Goal: Task Accomplishment & Management: Use online tool/utility

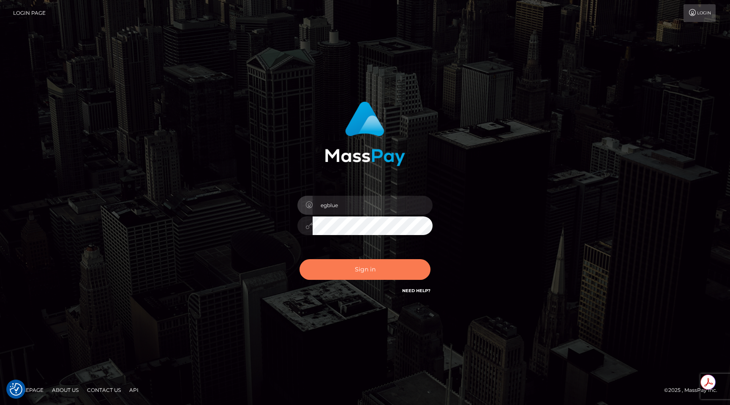
click at [356, 275] on button "Sign in" at bounding box center [365, 269] width 131 height 21
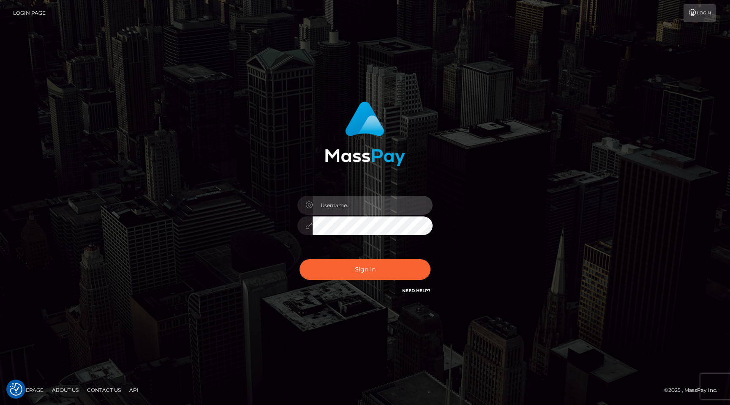
type input "egblue"
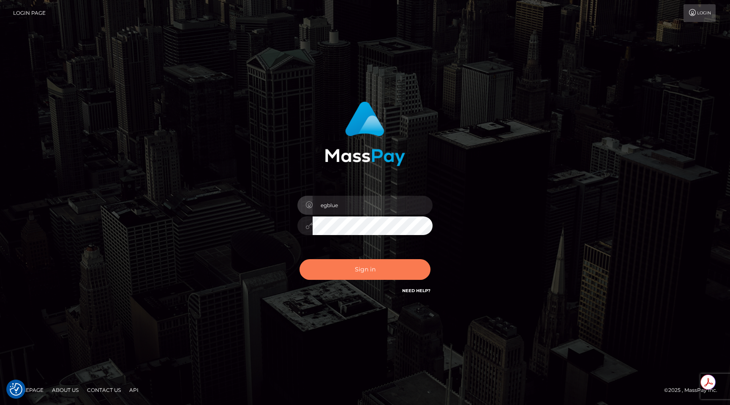
click at [357, 268] on button "Sign in" at bounding box center [365, 269] width 131 height 21
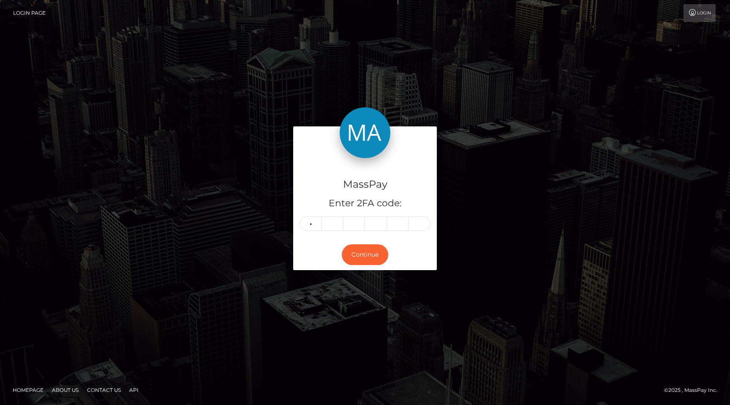
type input "4"
type input "5"
type input "2"
type input "4"
type input "2"
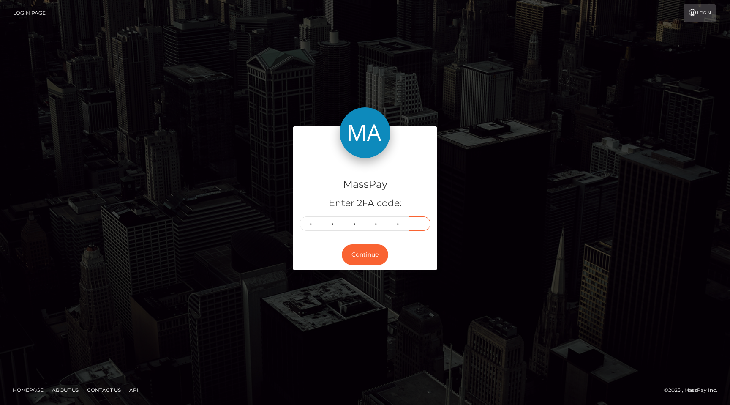
type input "4"
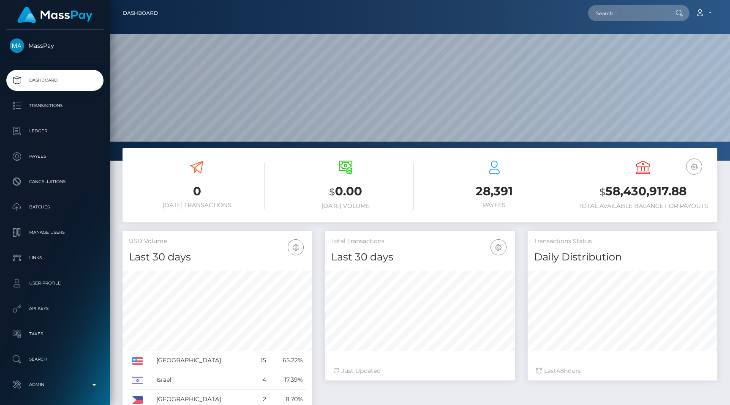
scroll to position [150, 190]
click at [653, 17] on input "text" at bounding box center [627, 13] width 79 height 16
paste input "poact_EP3tqy56sBSv"
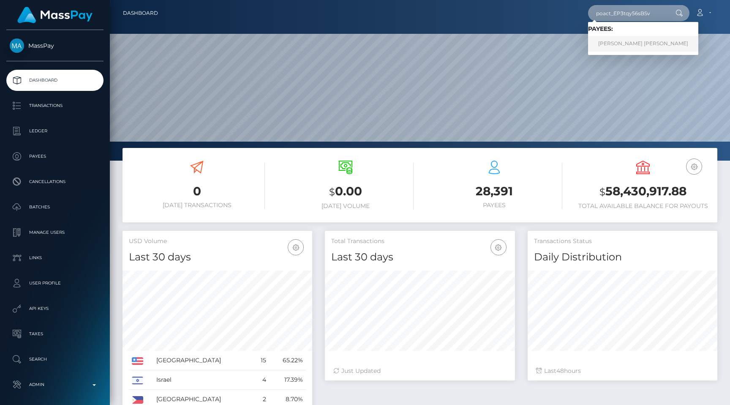
type input "poact_EP3tqy56sBSv"
click at [642, 46] on link "John Kalundu Kamau" at bounding box center [643, 44] width 110 height 16
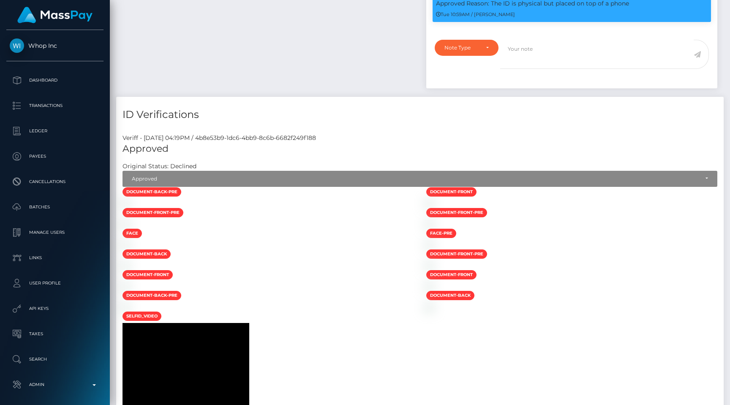
scroll to position [716, 0]
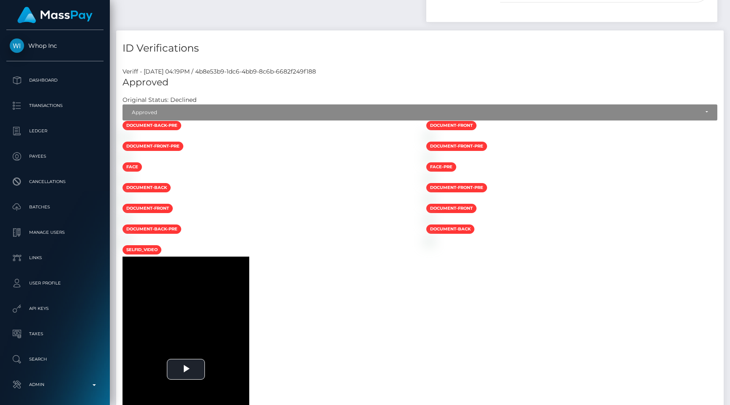
drag, startPoint x: 230, startPoint y: 72, endPoint x: 396, endPoint y: 71, distance: 166.5
click at [396, 71] on div "Veriff - September 7, 2025 04:19PM / 4b8e53b9-1dc6-4bb9-8c6b-6682f249f188" at bounding box center [420, 71] width 608 height 9
copy div "4b8e53b9-1dc6-4bb9-8c6b-6682f249f188"
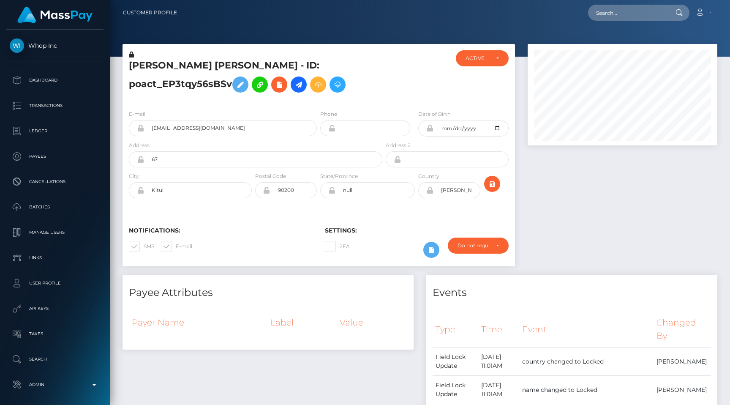
scroll to position [0, 0]
click at [316, 67] on h5 "John Kalundu Kamau - ID: poact_EP3tqy56sBSv" at bounding box center [253, 79] width 249 height 38
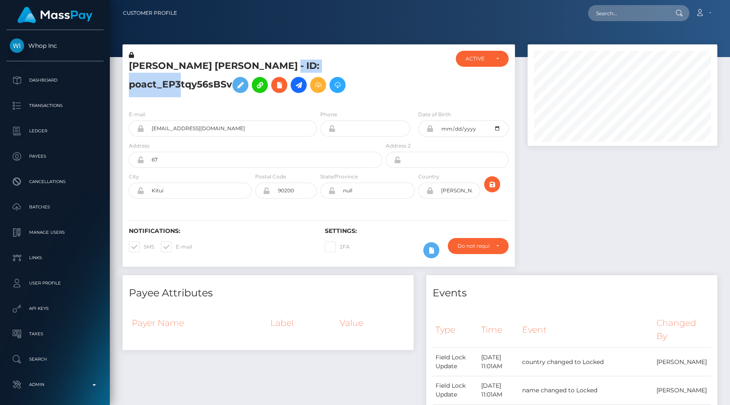
copy h5 "poact_EP3tqy56sBSv"
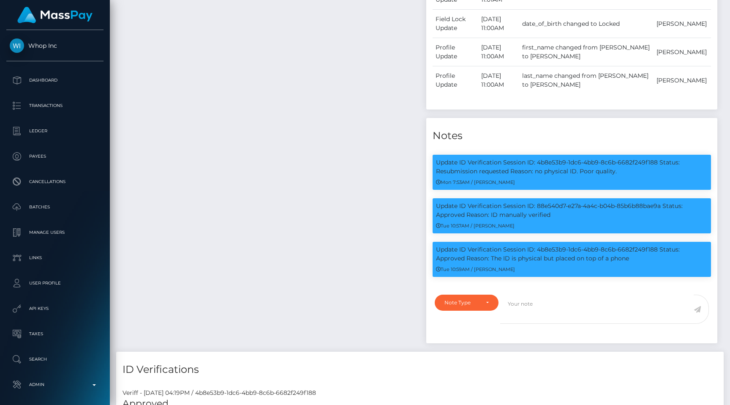
click at [224, 205] on div "Payee Attributes Payer Name Label Value" at bounding box center [268, 115] width 304 height 471
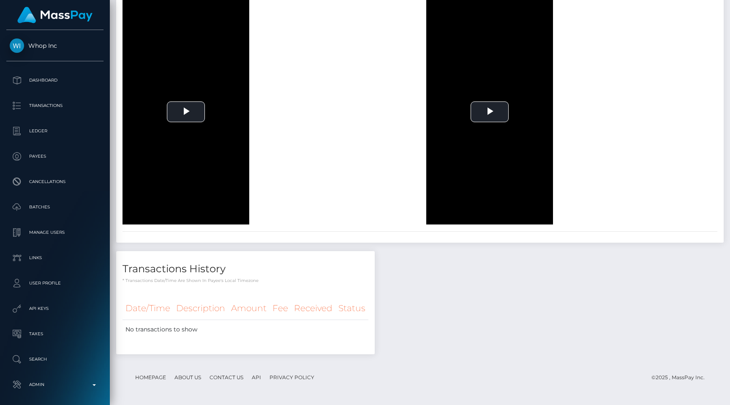
scroll to position [5226, 0]
click at [61, 389] on p "Admin" at bounding box center [55, 384] width 90 height 13
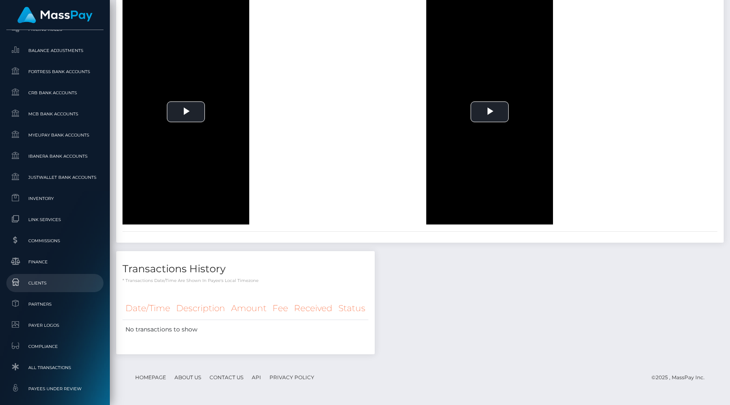
scroll to position [506, 0]
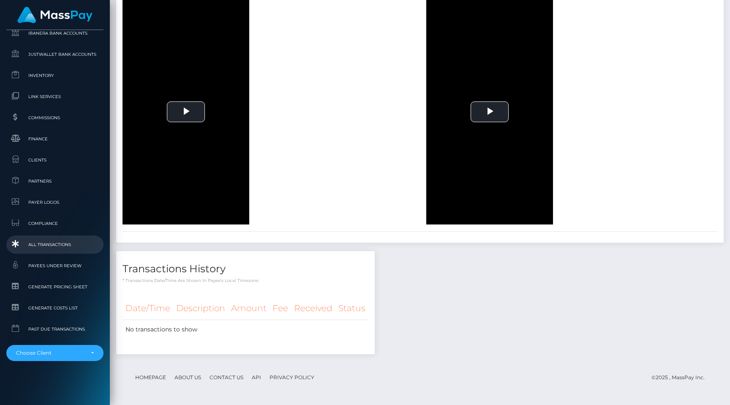
click at [74, 248] on span "All Transactions" at bounding box center [55, 245] width 90 height 10
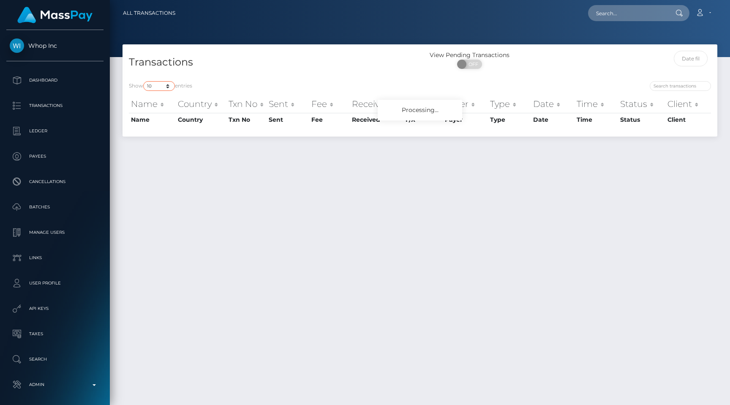
click at [166, 82] on select "10 25 50 100 250 500 1,000 3,500 All" at bounding box center [159, 86] width 32 height 10
select select "250"
click at [144, 81] on select "10 25 50 100 250 500 1,000 3,500 All" at bounding box center [159, 86] width 32 height 10
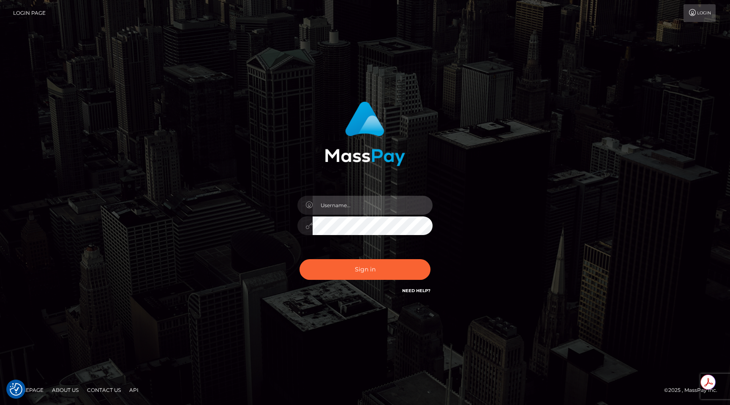
type input "egblue"
